Goal: Transaction & Acquisition: Obtain resource

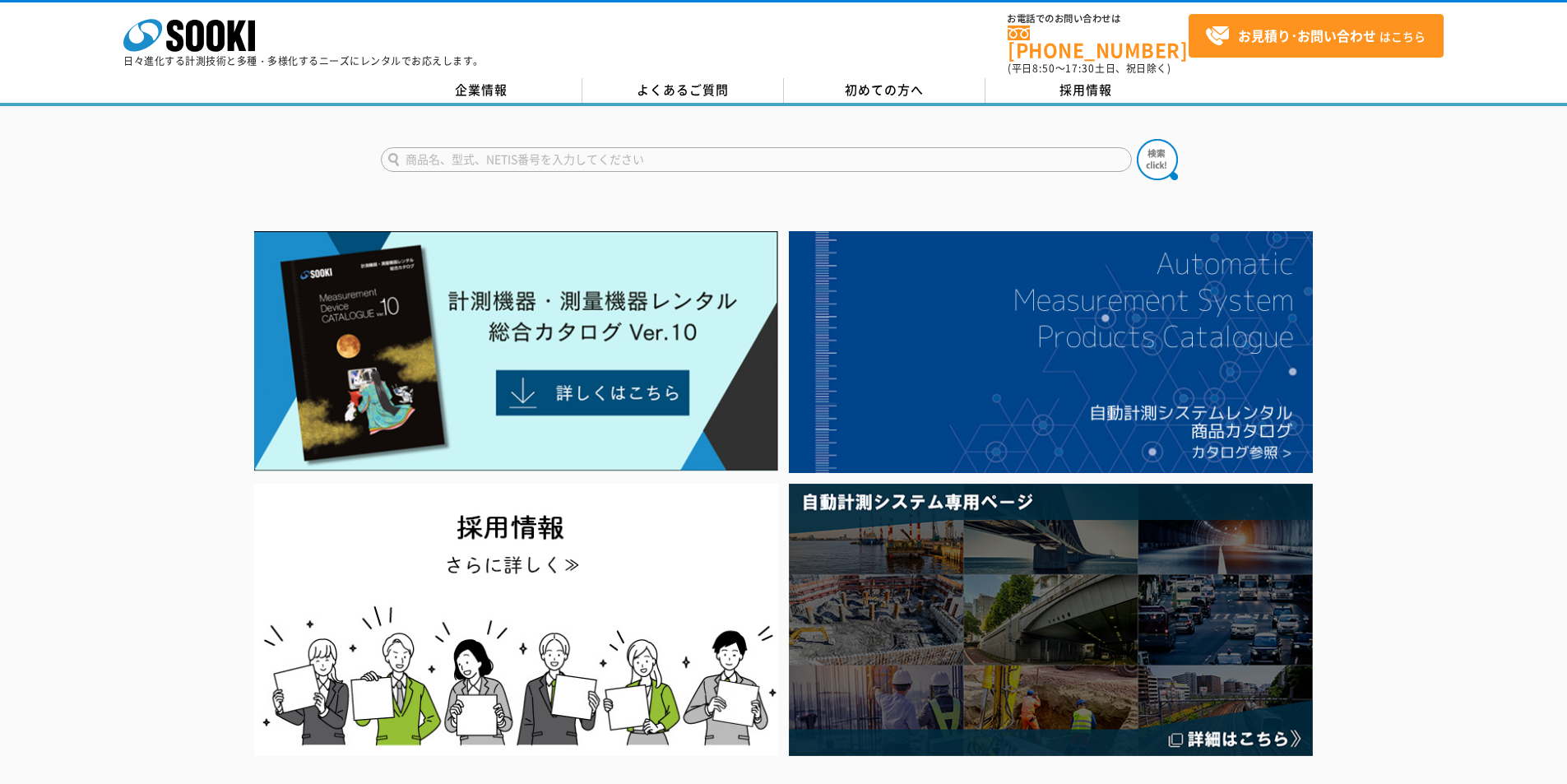
click at [602, 147] on input "text" at bounding box center [756, 160] width 751 height 25
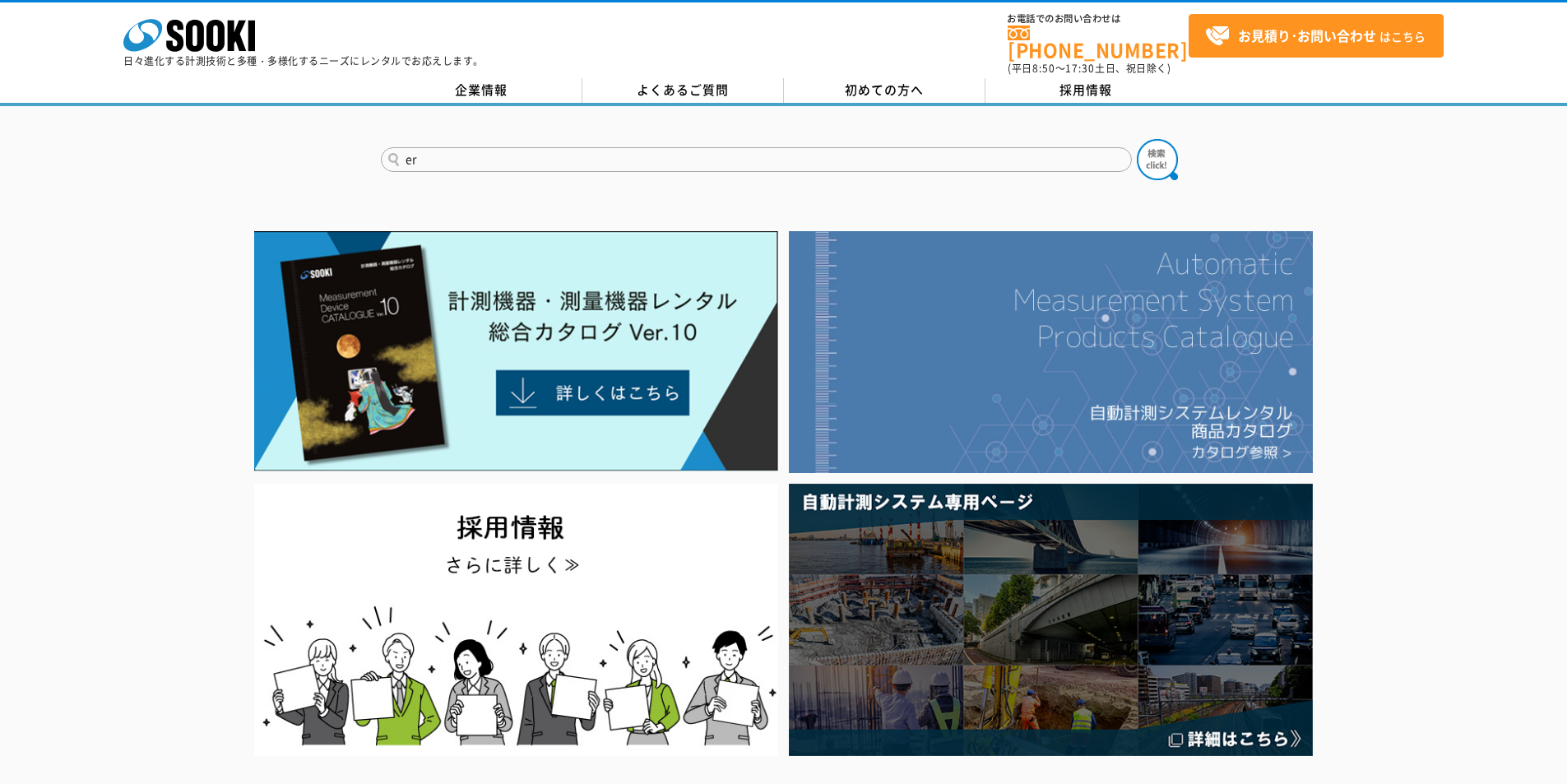
type input "e"
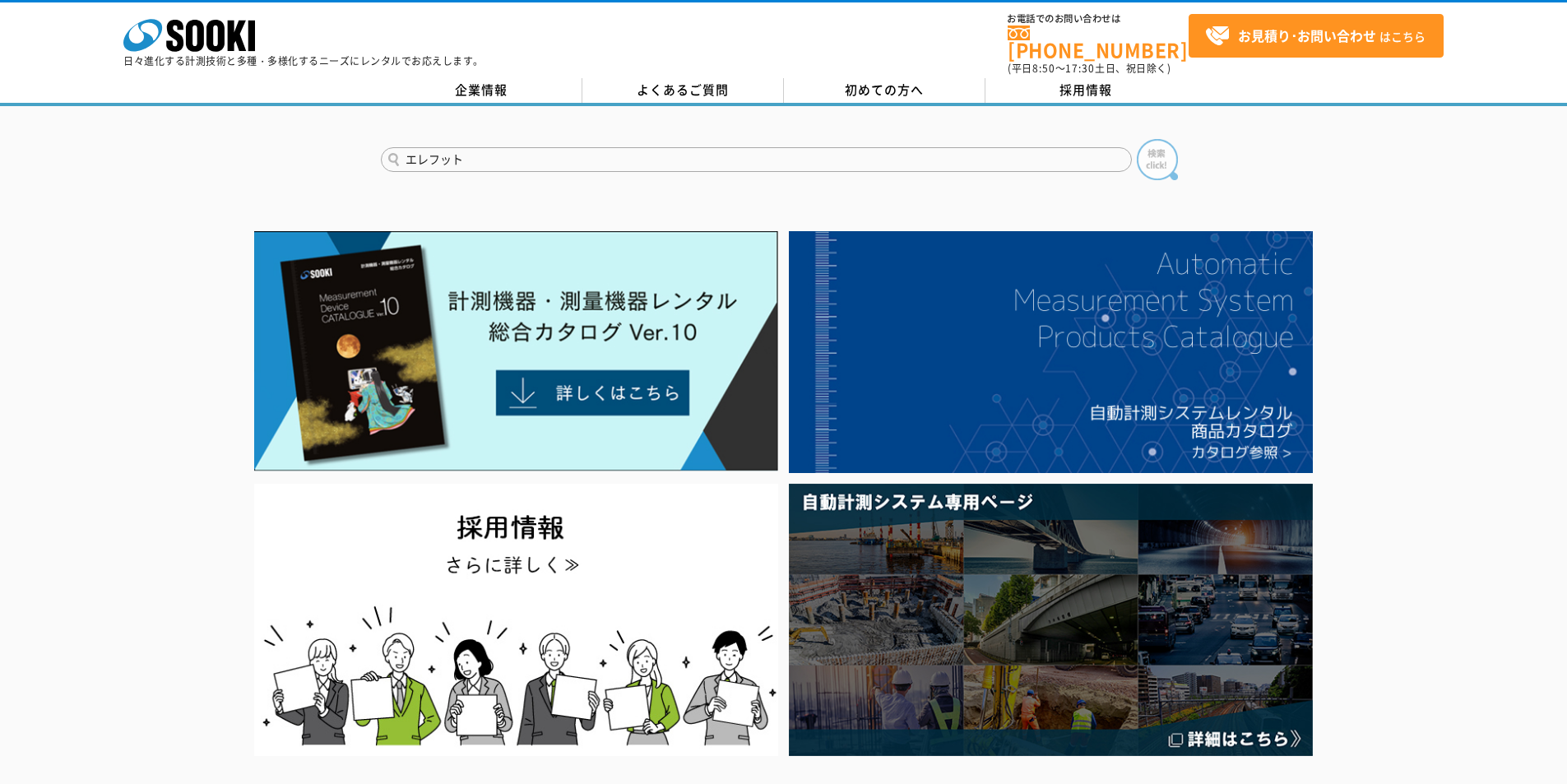
type input "エレフット"
click at [1162, 143] on img at bounding box center [1157, 160] width 41 height 41
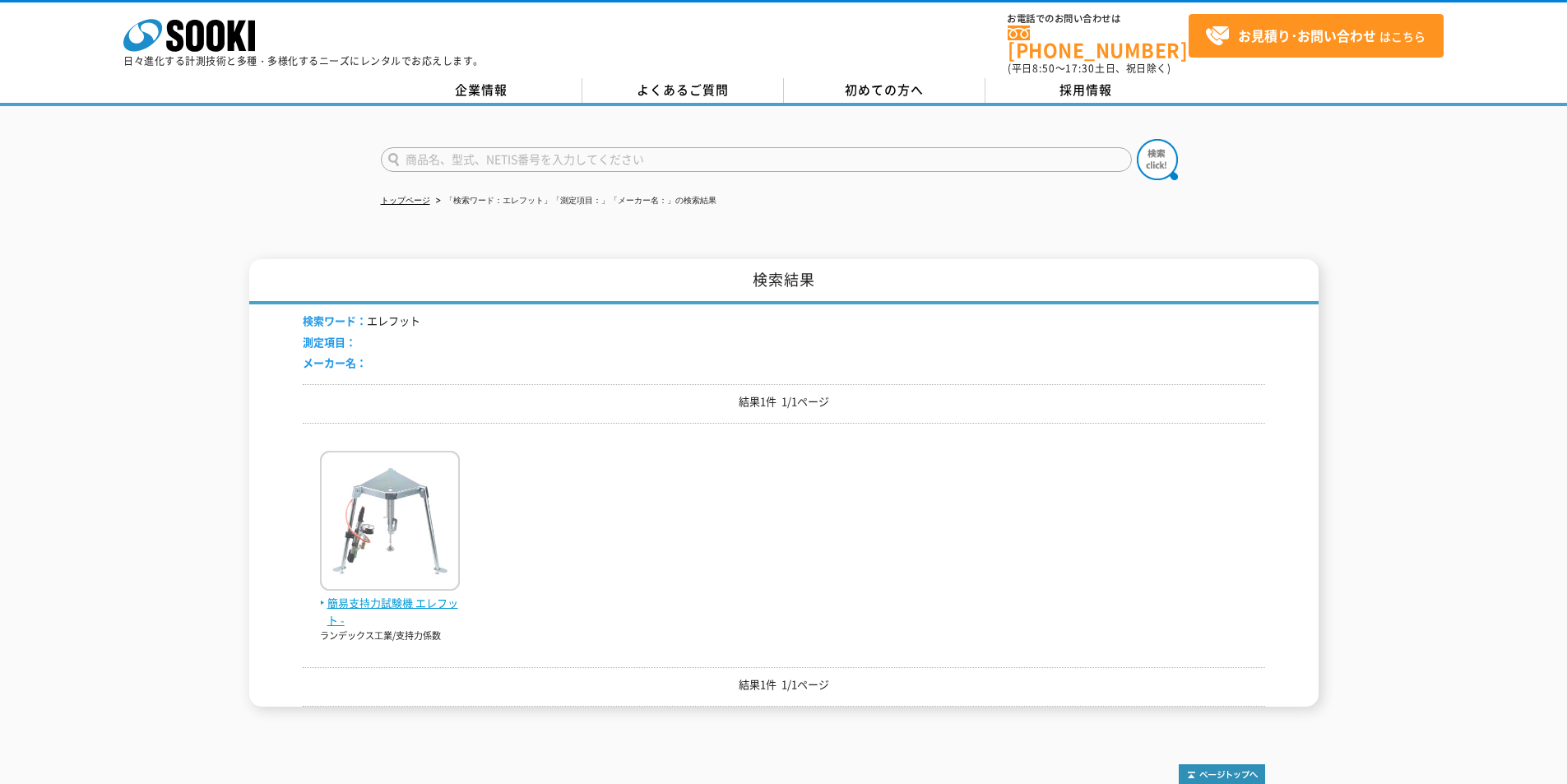
click at [382, 600] on span "簡易支持力試験機 エレフット -" at bounding box center [390, 612] width 140 height 35
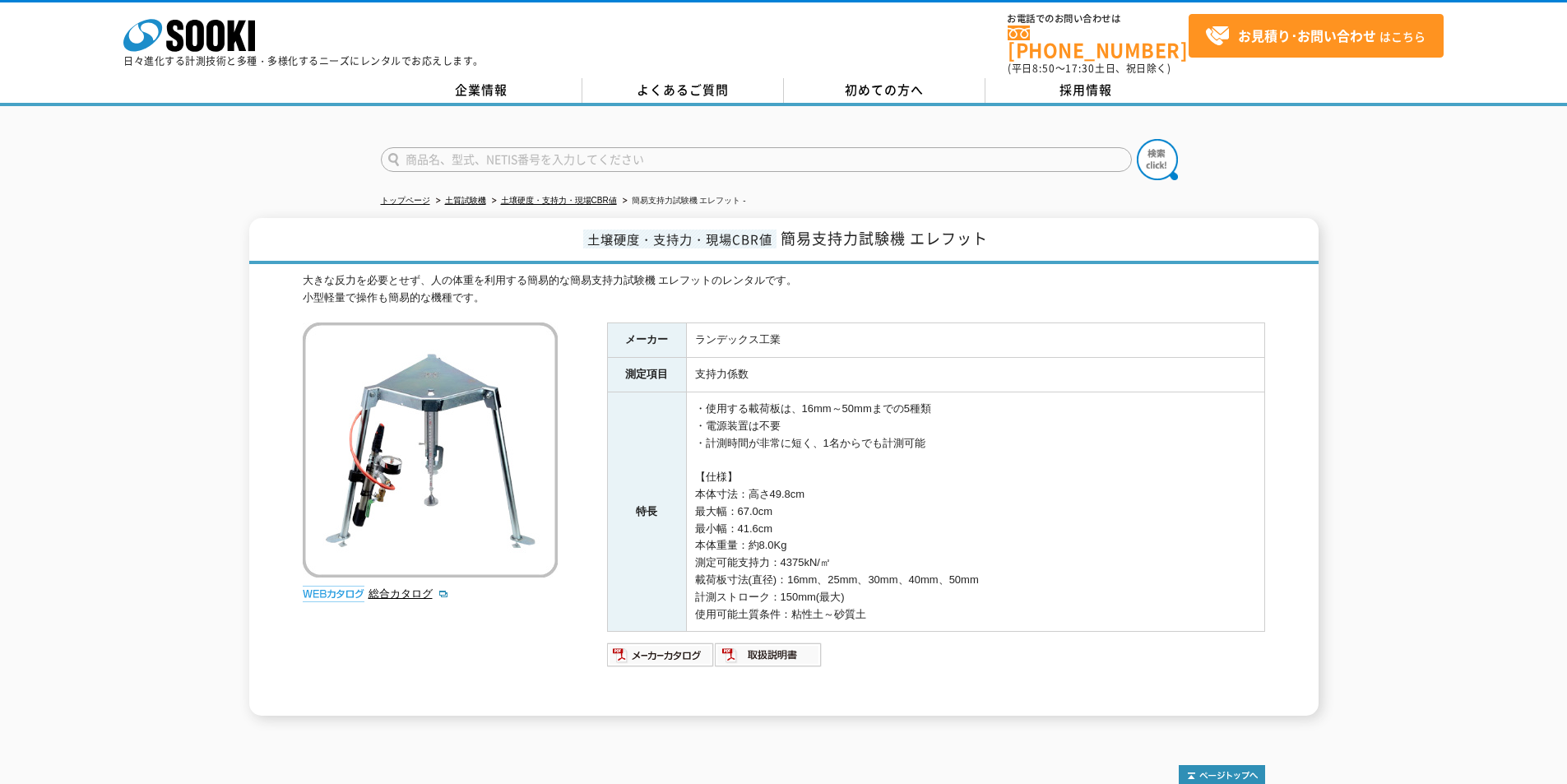
scroll to position [156, 0]
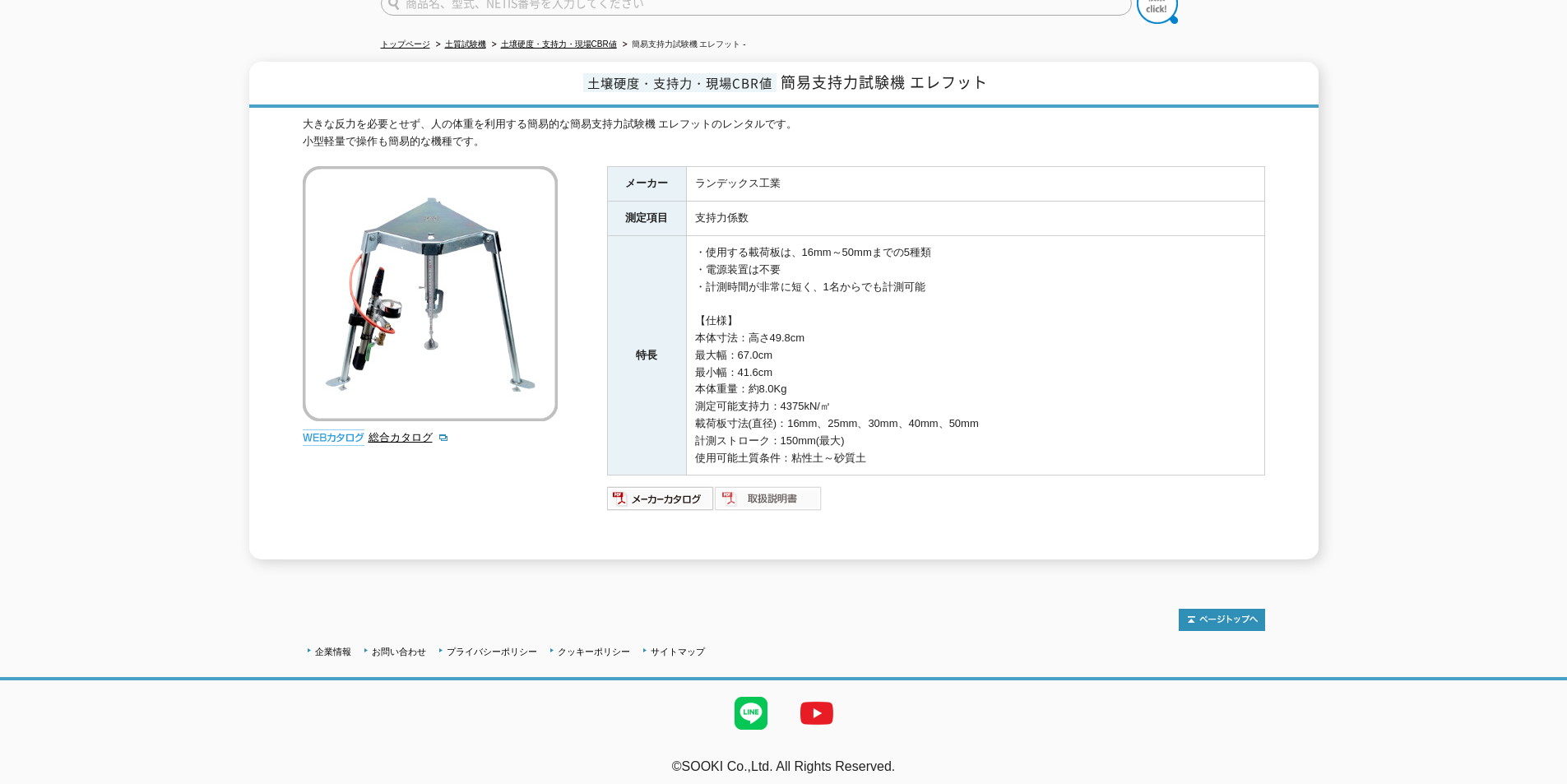
click at [792, 495] on img at bounding box center [769, 499] width 108 height 26
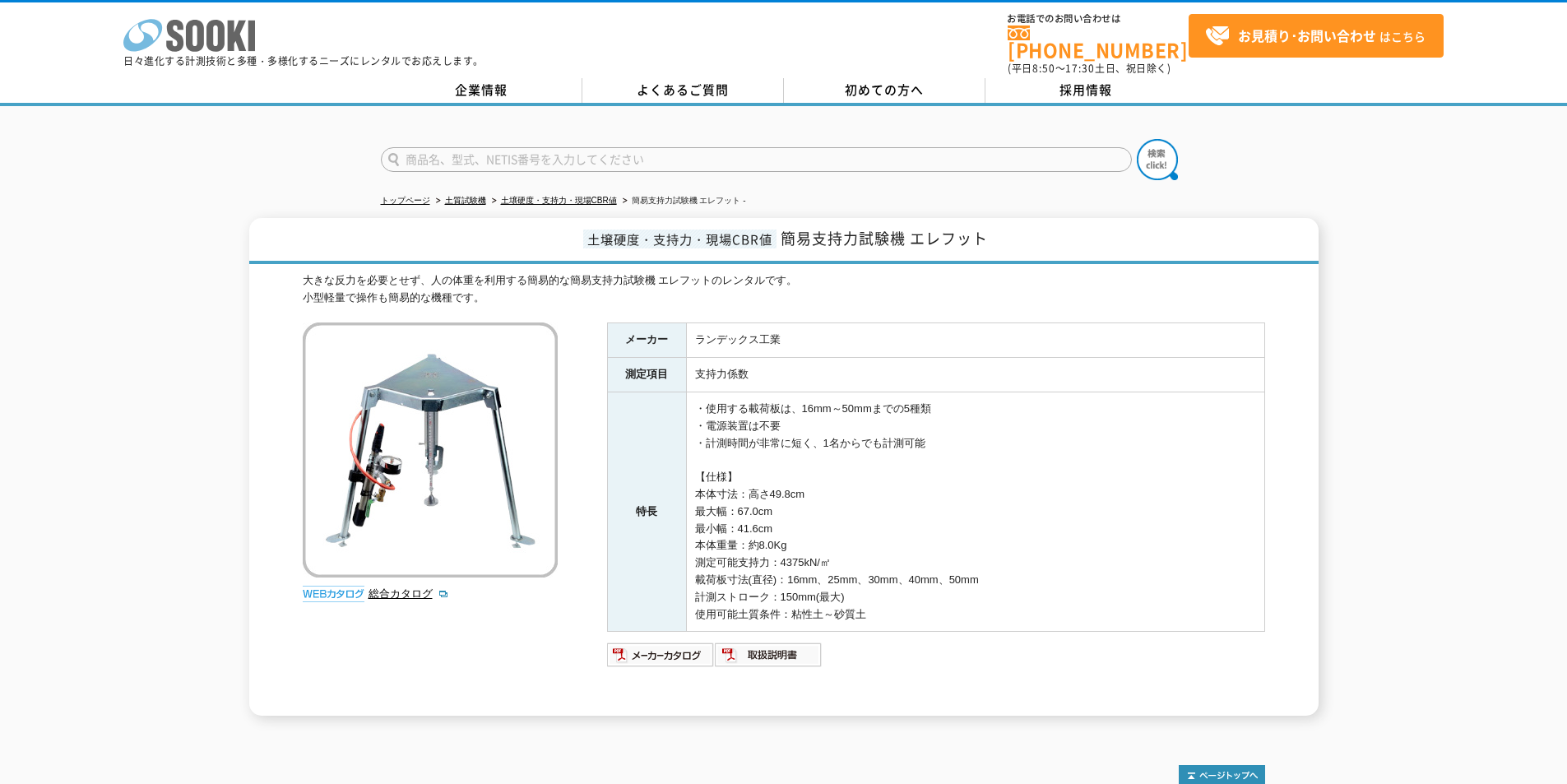
click at [210, 34] on icon at bounding box center [216, 36] width 18 height 32
